Goal: Transaction & Acquisition: Book appointment/travel/reservation

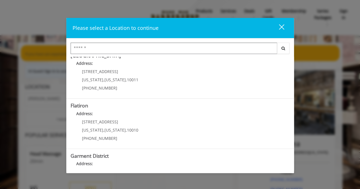
scroll to position [137, 0]
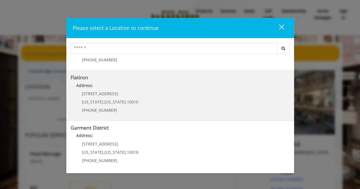
click at [175, 103] on "Flatiron Address: [STREET_ADDRESS][US_STATE][US_STATE] (917) 475-1765" at bounding box center [180, 96] width 219 height 42
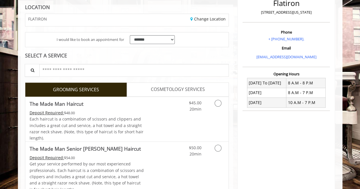
scroll to position [88, 0]
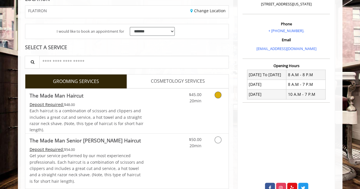
click at [220, 94] on icon "Grooming services" at bounding box center [218, 95] width 7 height 7
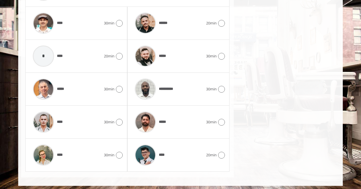
scroll to position [295, 0]
click at [221, 156] on icon at bounding box center [221, 155] width 7 height 7
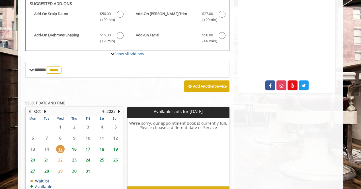
scroll to position [188, 0]
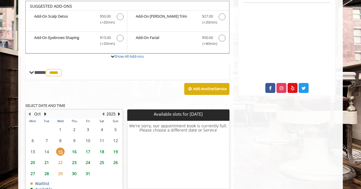
click at [77, 149] on span "16" at bounding box center [74, 152] width 9 height 8
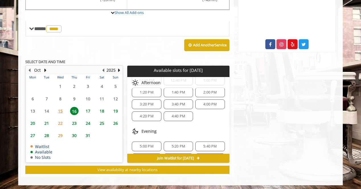
scroll to position [95, 0]
